Goal: Information Seeking & Learning: Find specific page/section

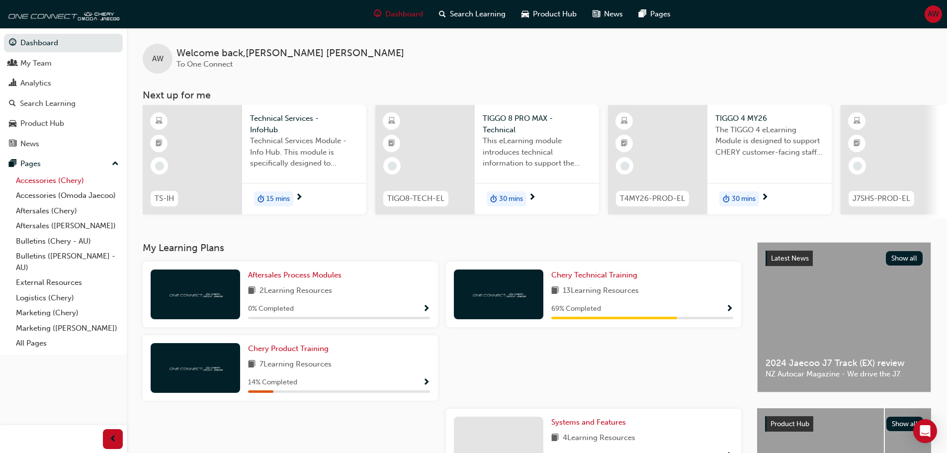
click at [78, 178] on link "Accessories (Chery)" at bounding box center [67, 180] width 111 height 15
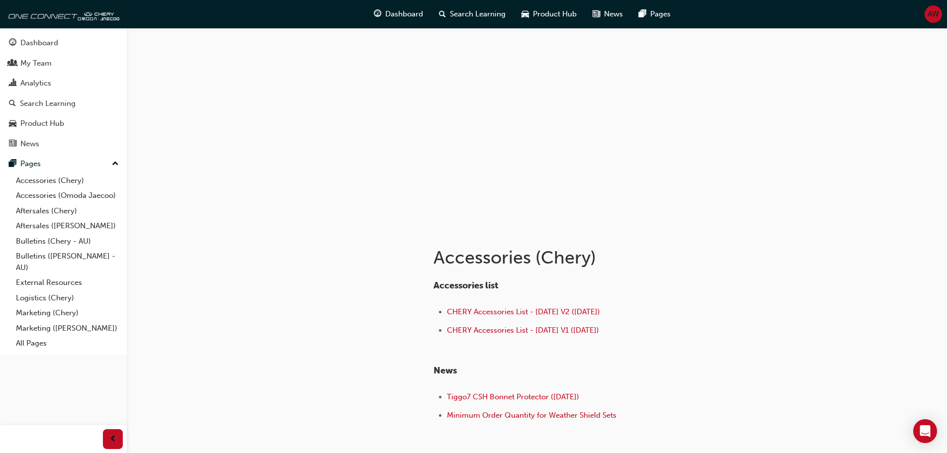
drag, startPoint x: 58, startPoint y: 70, endPoint x: 198, endPoint y: 276, distance: 249.5
click at [198, 276] on div "Accessories (Chery) Accessories list CHERY Accessories List - Sep 25 V2 (18.09.…" at bounding box center [473, 260] width 947 height 520
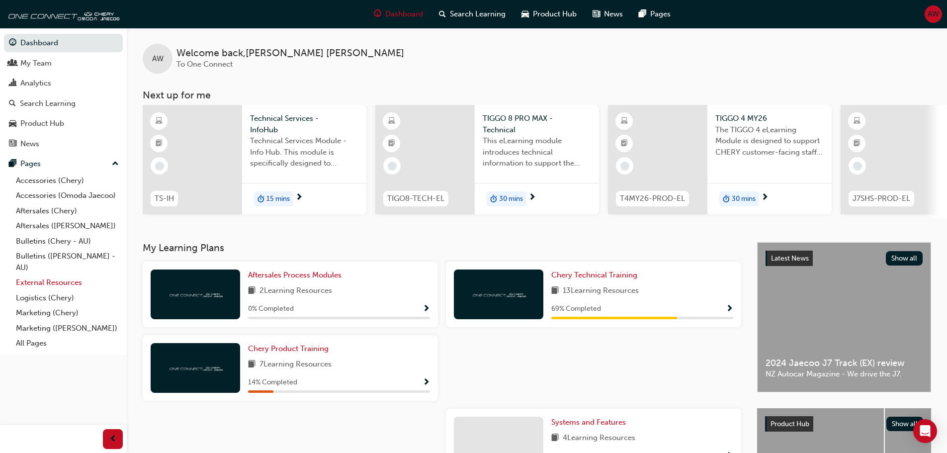
click at [68, 283] on link "External Resources" at bounding box center [67, 282] width 111 height 15
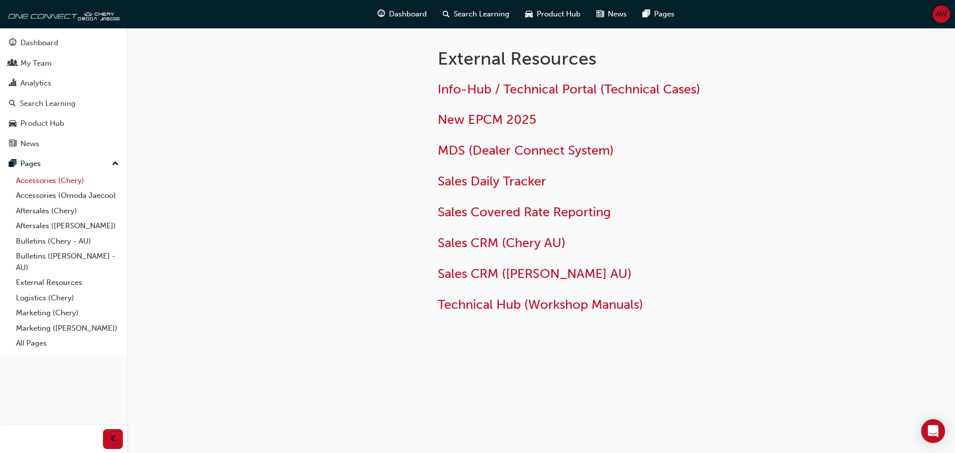
click at [76, 180] on link "Accessories (Chery)" at bounding box center [67, 180] width 111 height 15
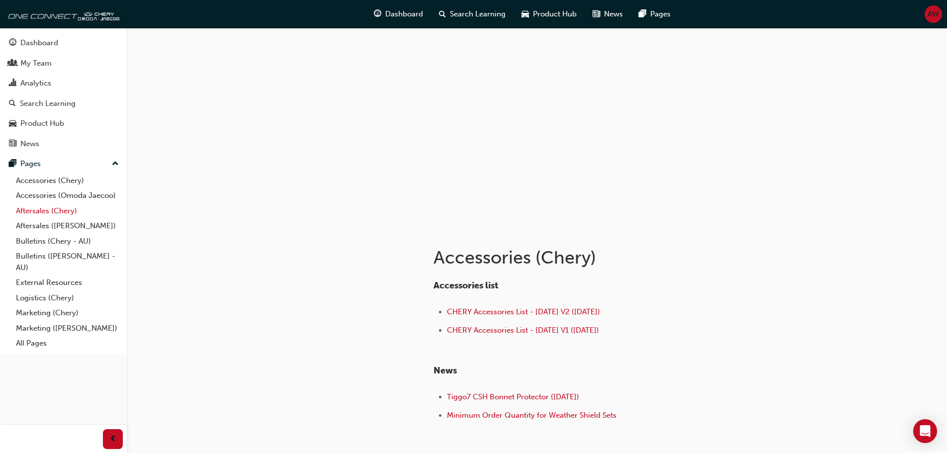
click at [78, 211] on link "Aftersales (Chery)" at bounding box center [67, 210] width 111 height 15
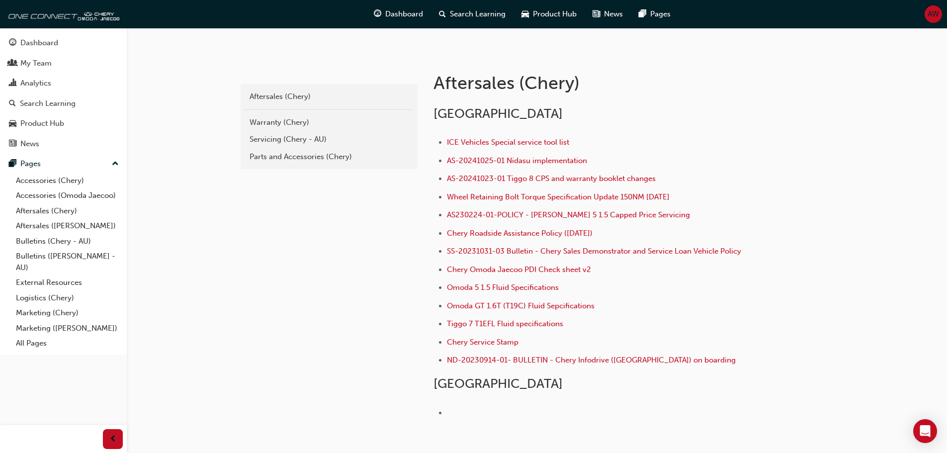
scroll to position [199, 0]
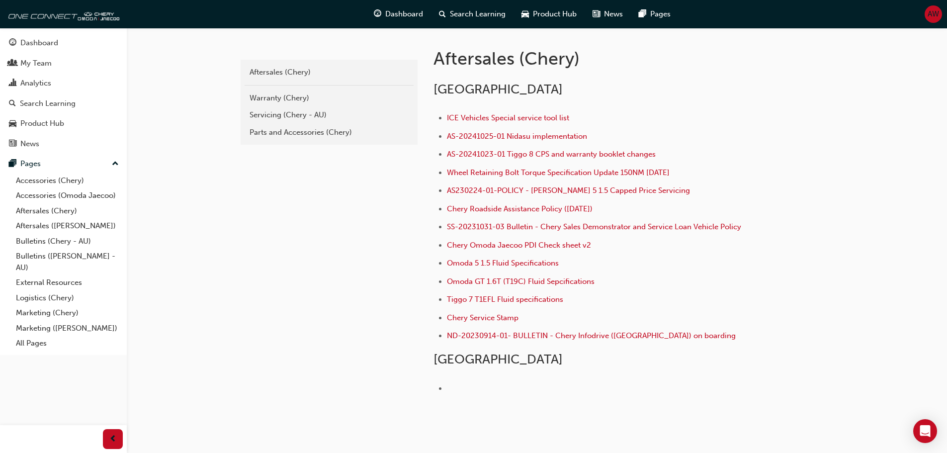
drag, startPoint x: 61, startPoint y: 216, endPoint x: 294, endPoint y: 191, distance: 234.5
click at [294, 191] on div "chery-aftersales Aftersales (Chery) Warranty (Chery) Servicing (Chery - AU) Par…" at bounding box center [328, 237] width 179 height 418
click at [67, 241] on link "Bulletins (Chery - AU)" at bounding box center [67, 241] width 111 height 15
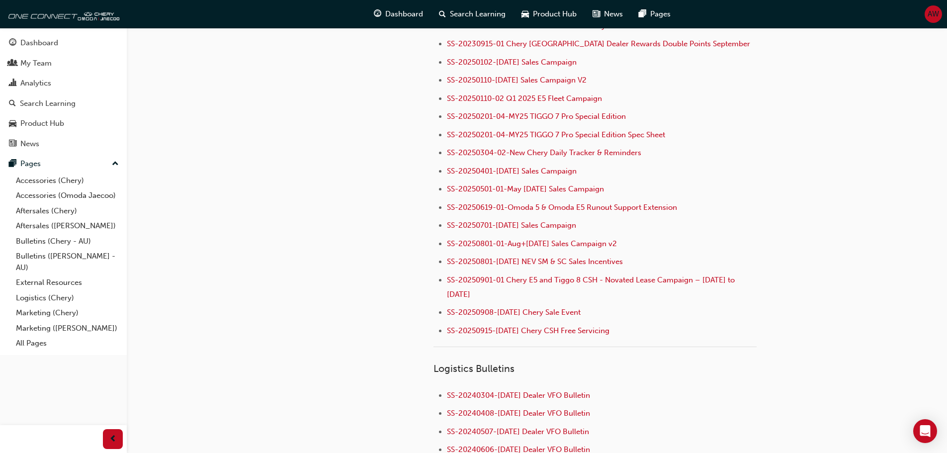
scroll to position [1342, 0]
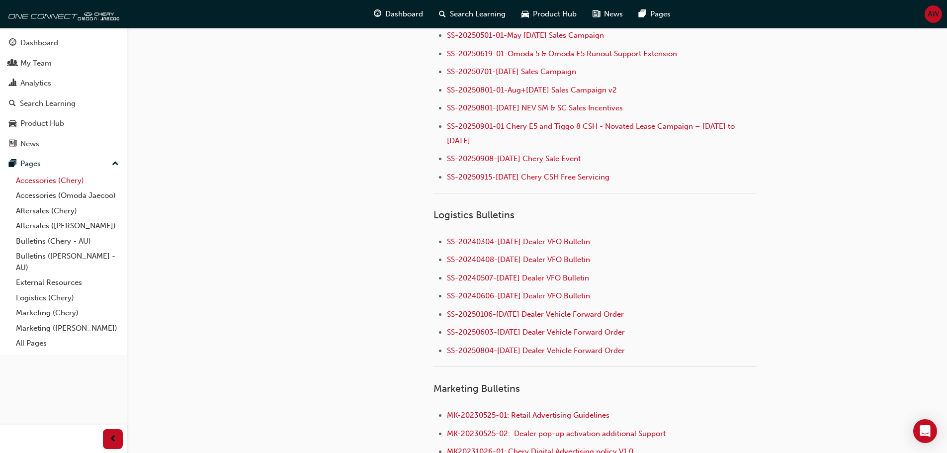
click at [56, 178] on link "Accessories (Chery)" at bounding box center [67, 180] width 111 height 15
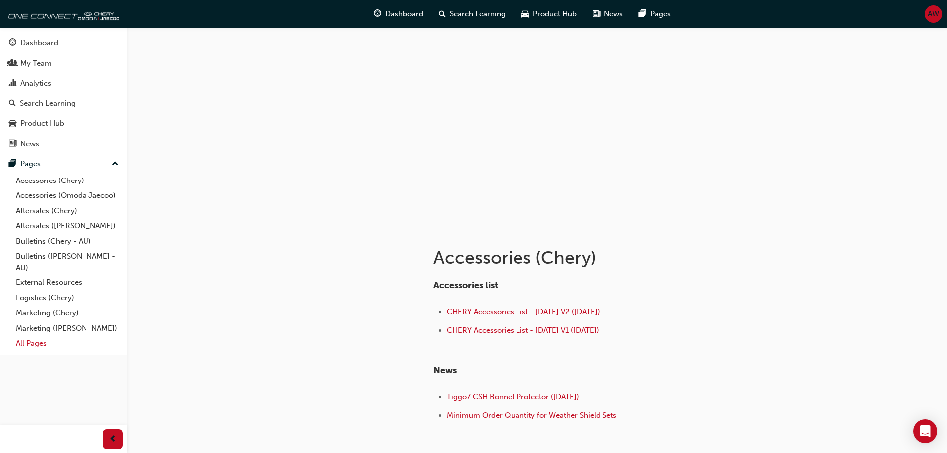
click at [44, 345] on link "All Pages" at bounding box center [67, 343] width 111 height 15
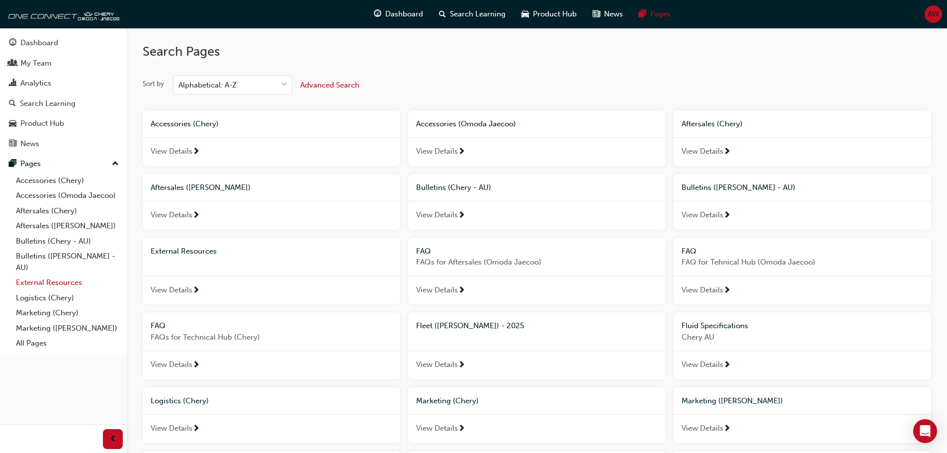
click at [67, 280] on link "External Resources" at bounding box center [67, 282] width 111 height 15
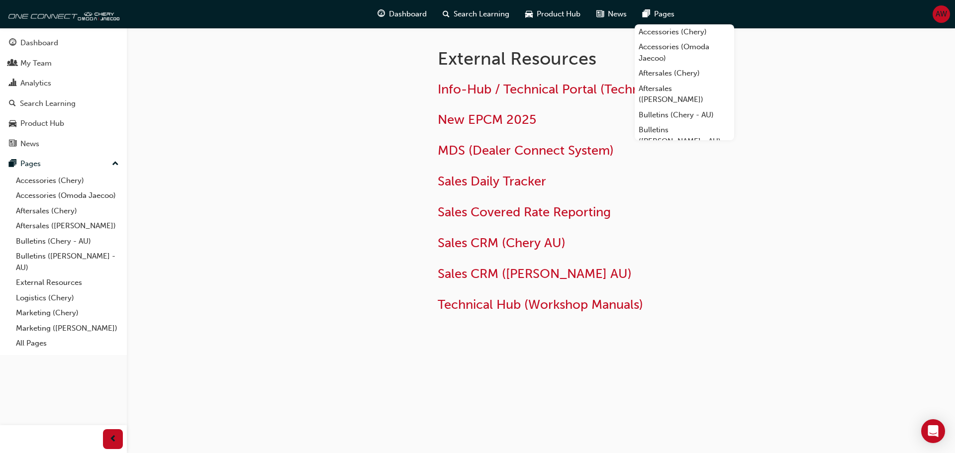
click at [859, 110] on div "External Resources Info-Hub / Technical Portal (Technical Cases) New EPCM 2025 …" at bounding box center [477, 226] width 955 height 453
click at [556, 148] on span "MDS (Dealer Connect System)" at bounding box center [526, 150] width 176 height 15
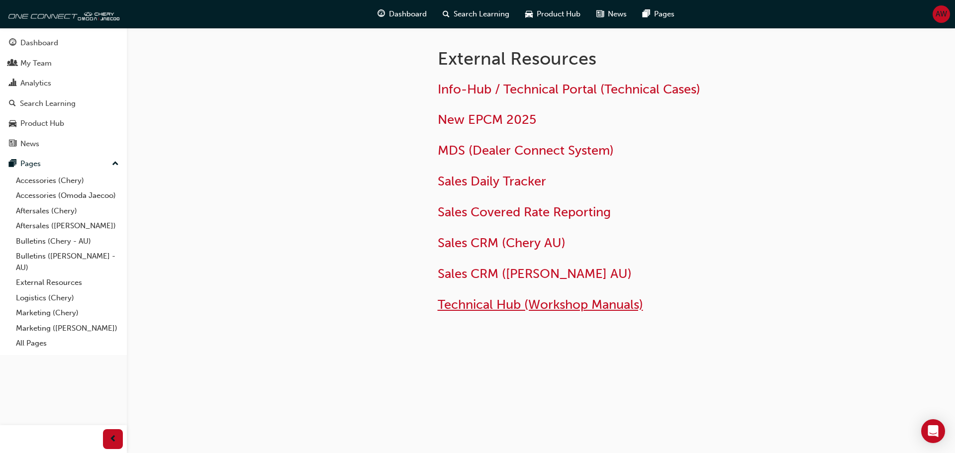
click at [555, 305] on span "Technical Hub (Workshop Manuals)" at bounding box center [540, 304] width 205 height 15
click at [542, 305] on span "Technical Hub (Workshop Manuals)" at bounding box center [540, 304] width 205 height 15
click at [538, 309] on span "Technical Hub (Workshop Manuals)" at bounding box center [540, 304] width 205 height 15
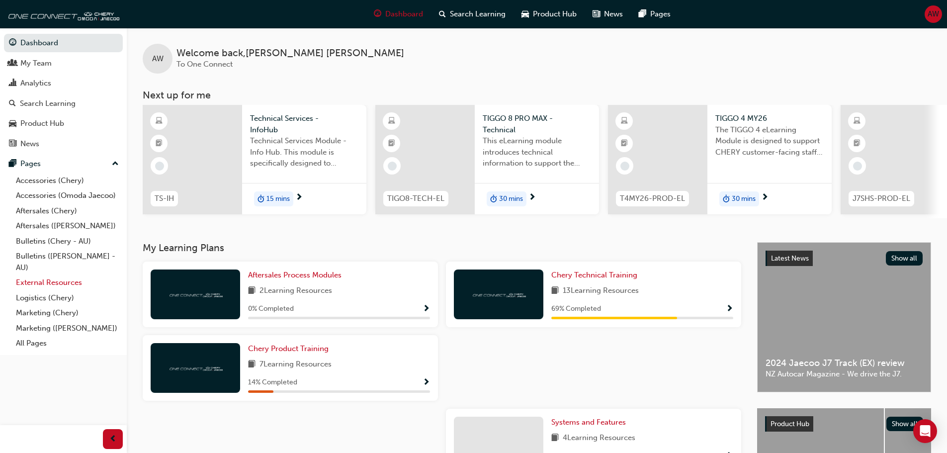
click at [30, 281] on link "External Resources" at bounding box center [67, 282] width 111 height 15
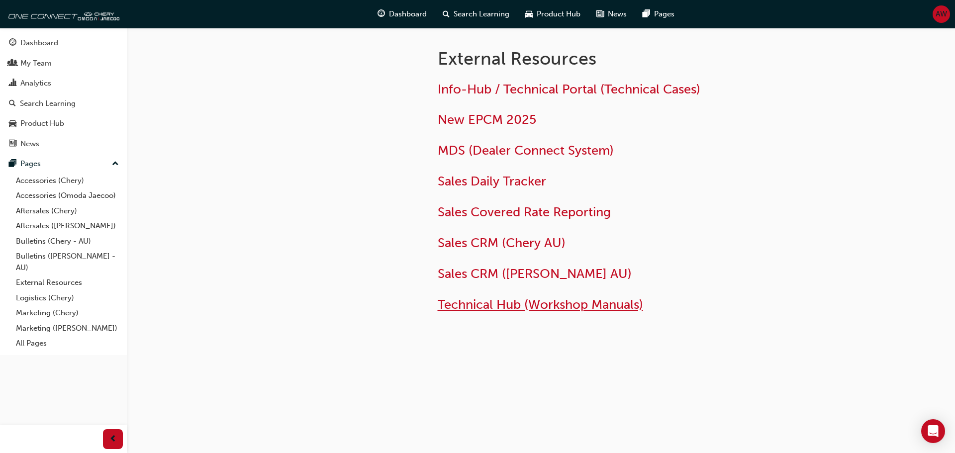
click at [497, 298] on span "Technical Hub (Workshop Manuals)" at bounding box center [540, 304] width 205 height 15
